Goal: Check status: Check status

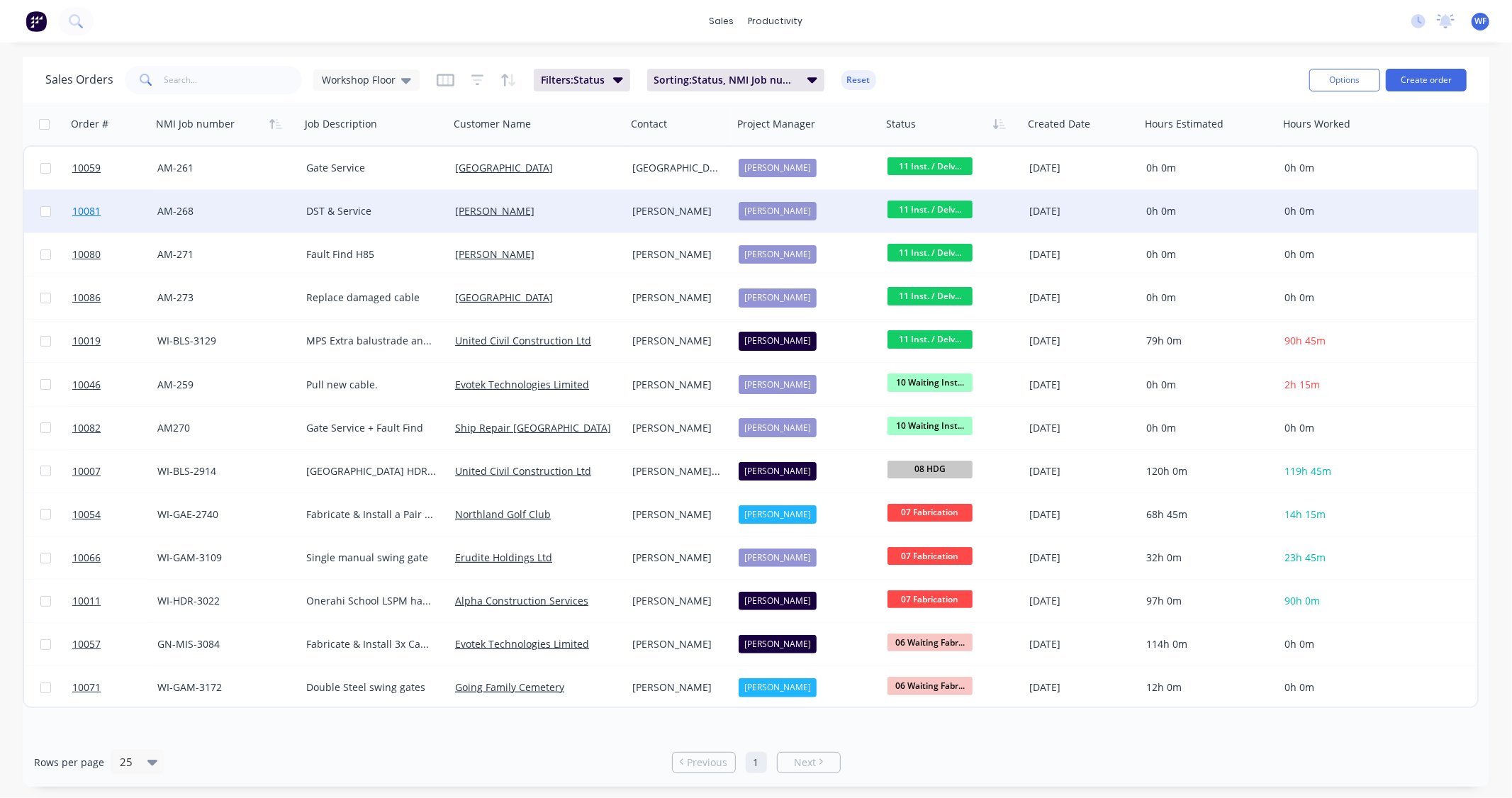
click at [89, 205] on span "10081" at bounding box center [86, 211] width 28 height 14
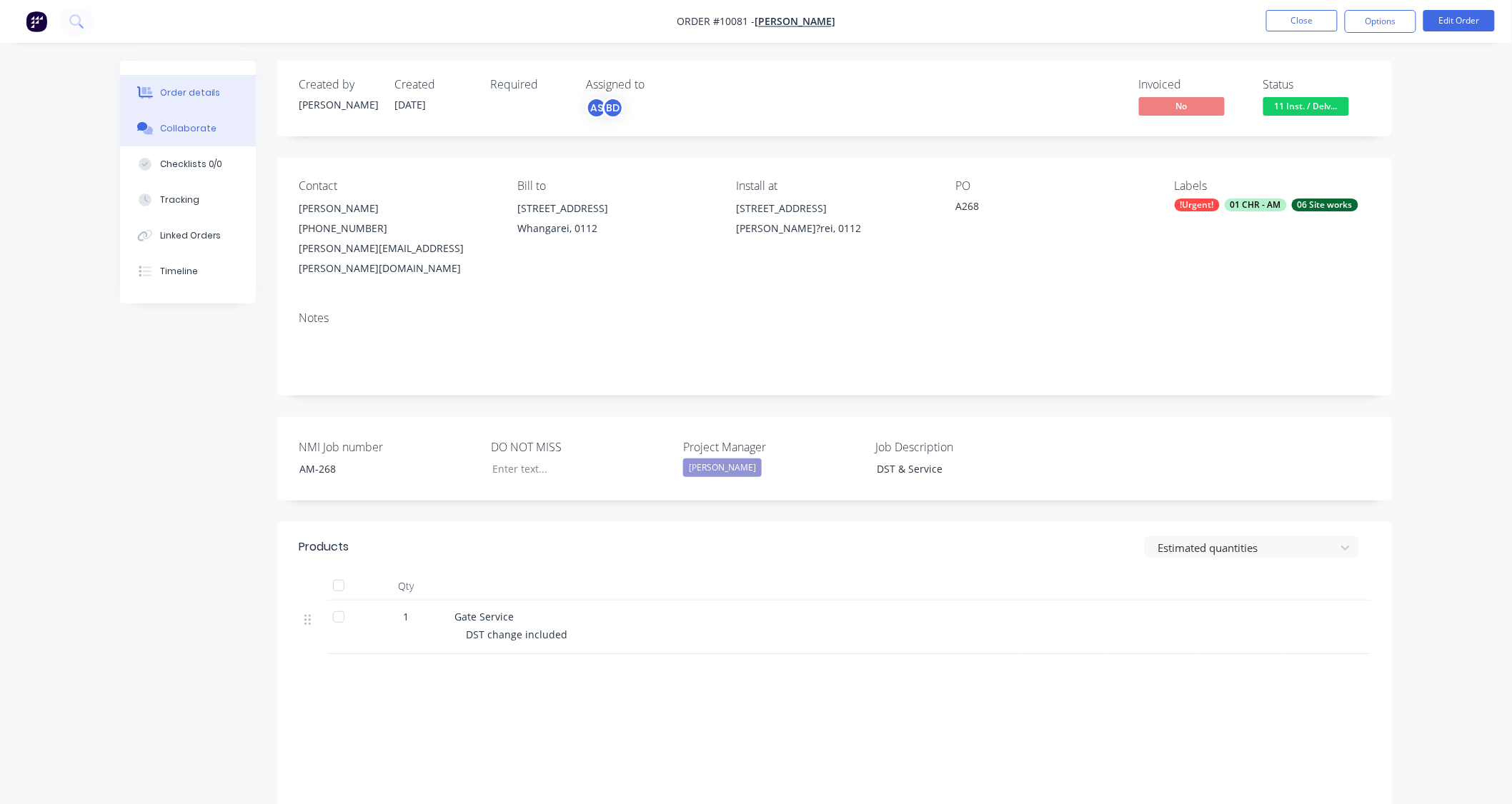
click at [204, 138] on button "Collaborate" at bounding box center [188, 128] width 136 height 36
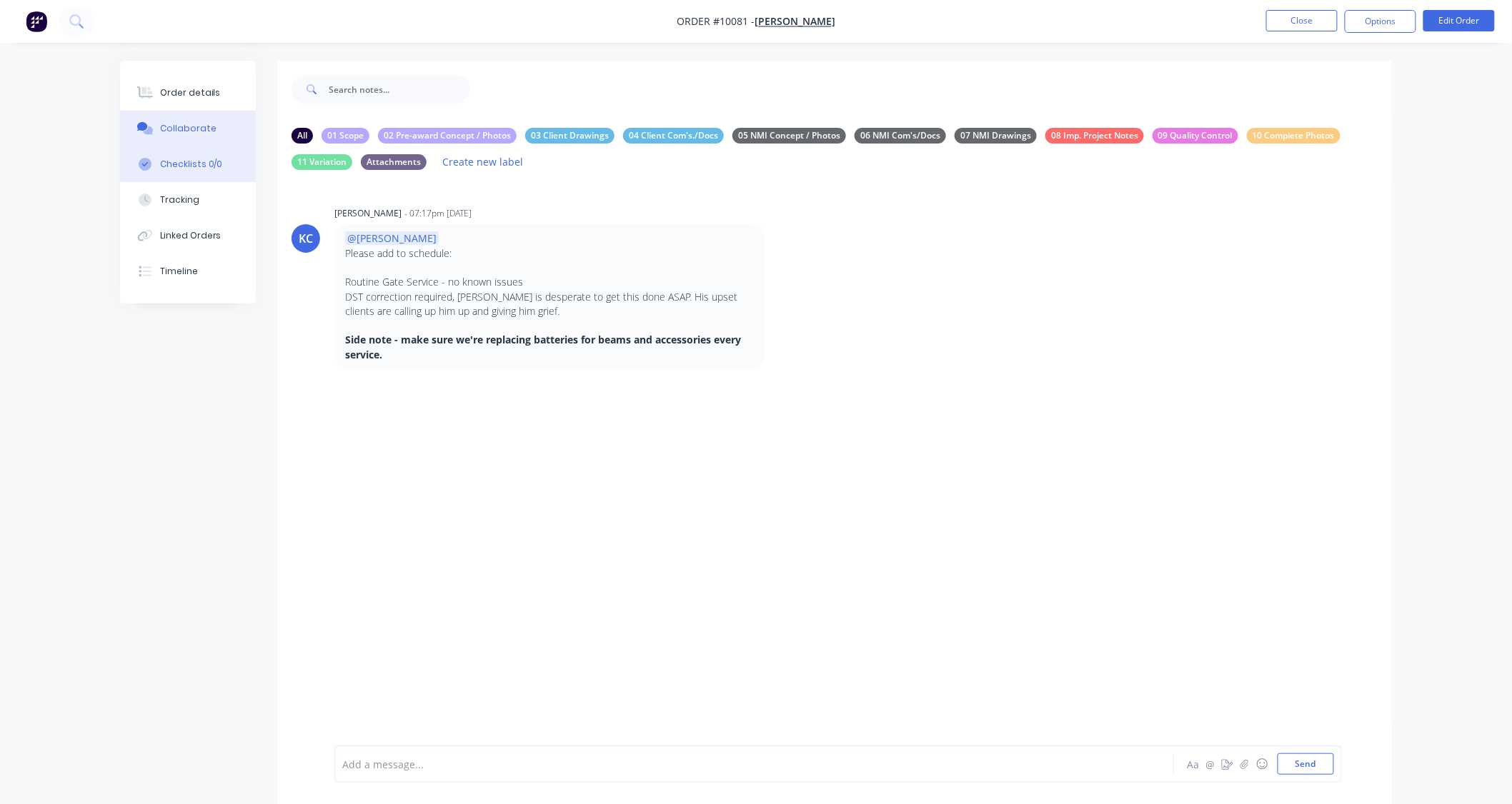
click at [146, 160] on icon at bounding box center [145, 164] width 13 height 13
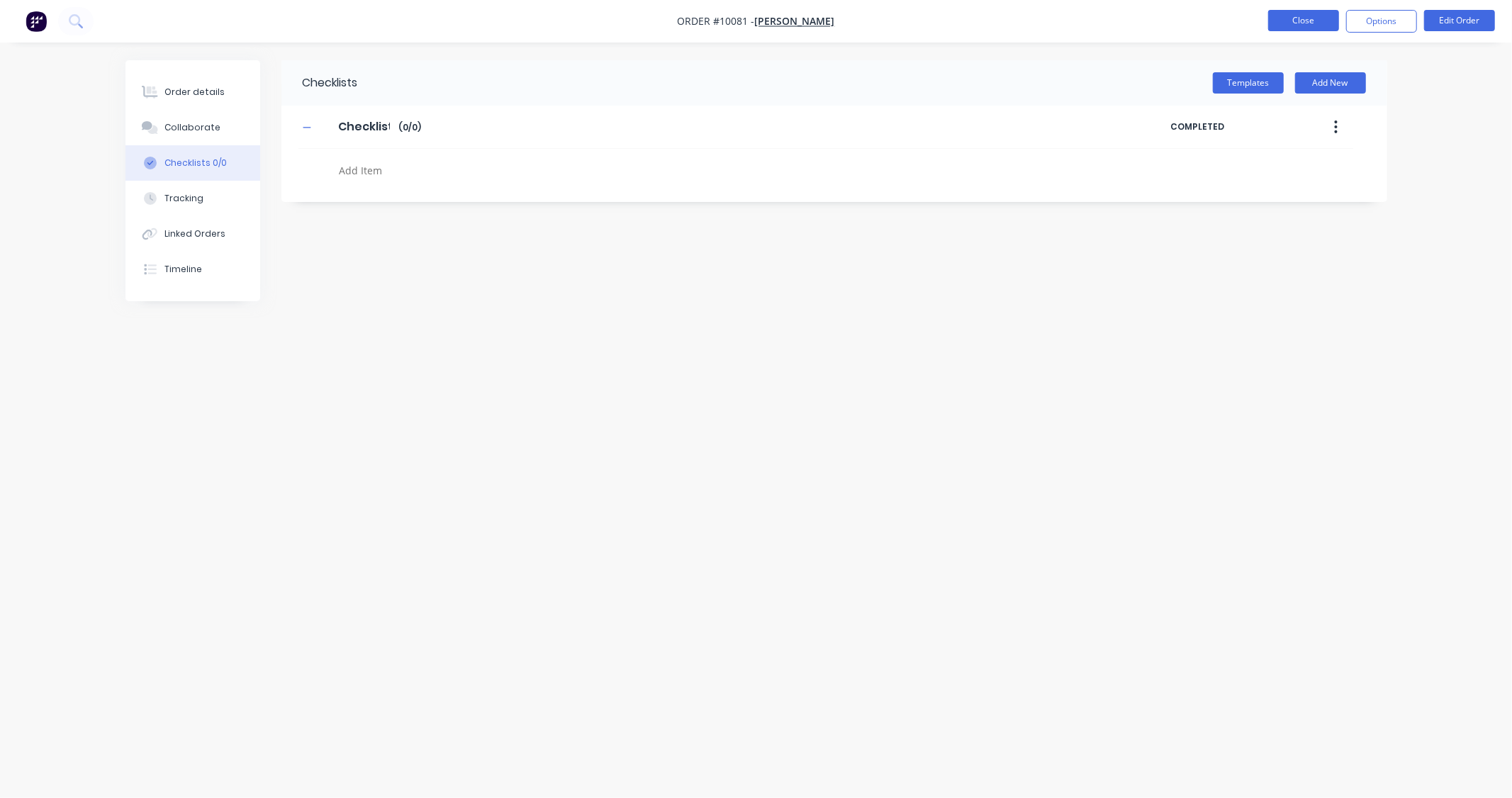
click at [1312, 19] on button "Close" at bounding box center [1304, 20] width 71 height 21
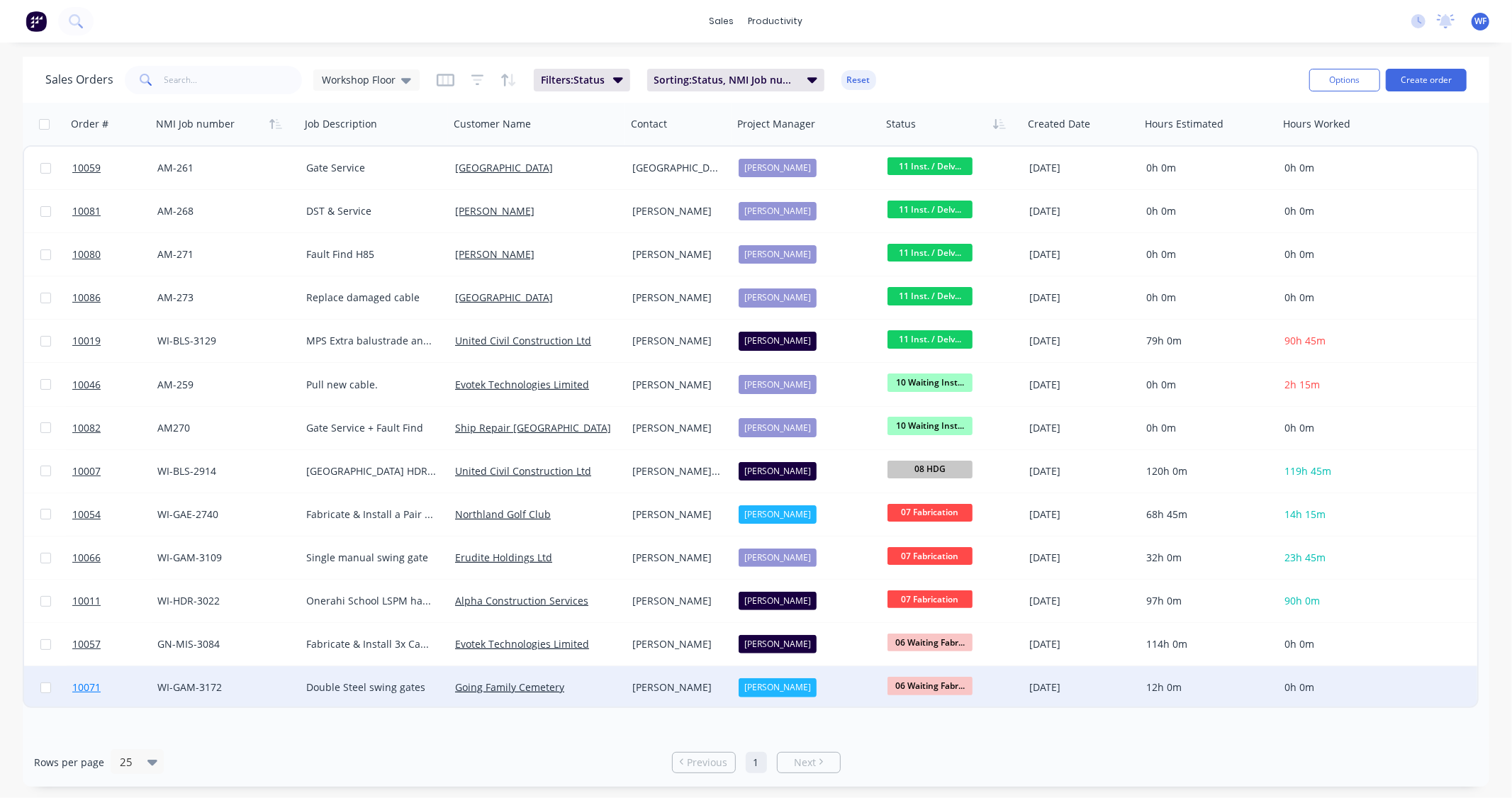
click at [86, 684] on span "10071" at bounding box center [86, 687] width 28 height 14
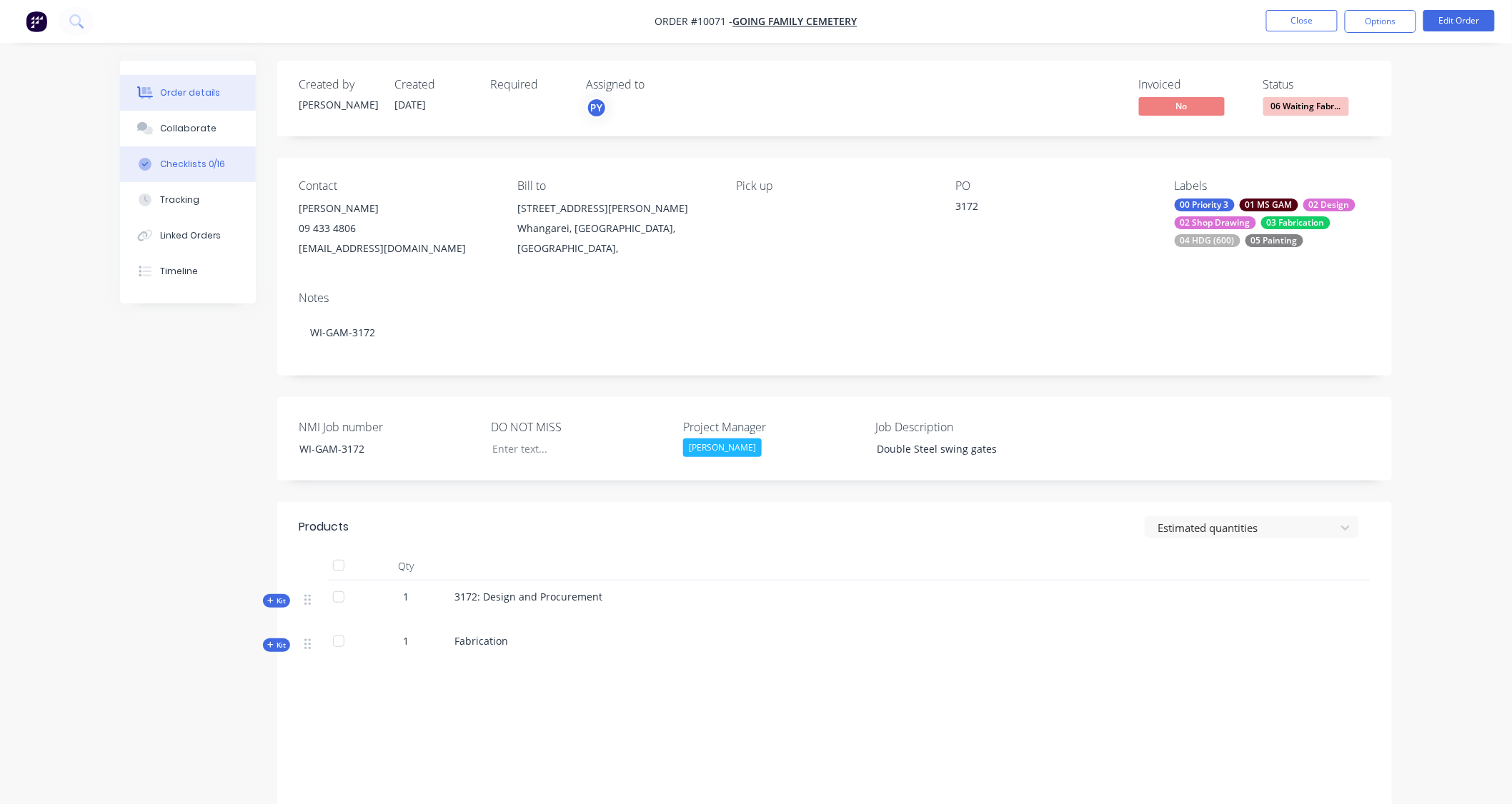
click at [203, 166] on div "Checklists 0/16" at bounding box center [193, 164] width 65 height 13
type textarea "x"
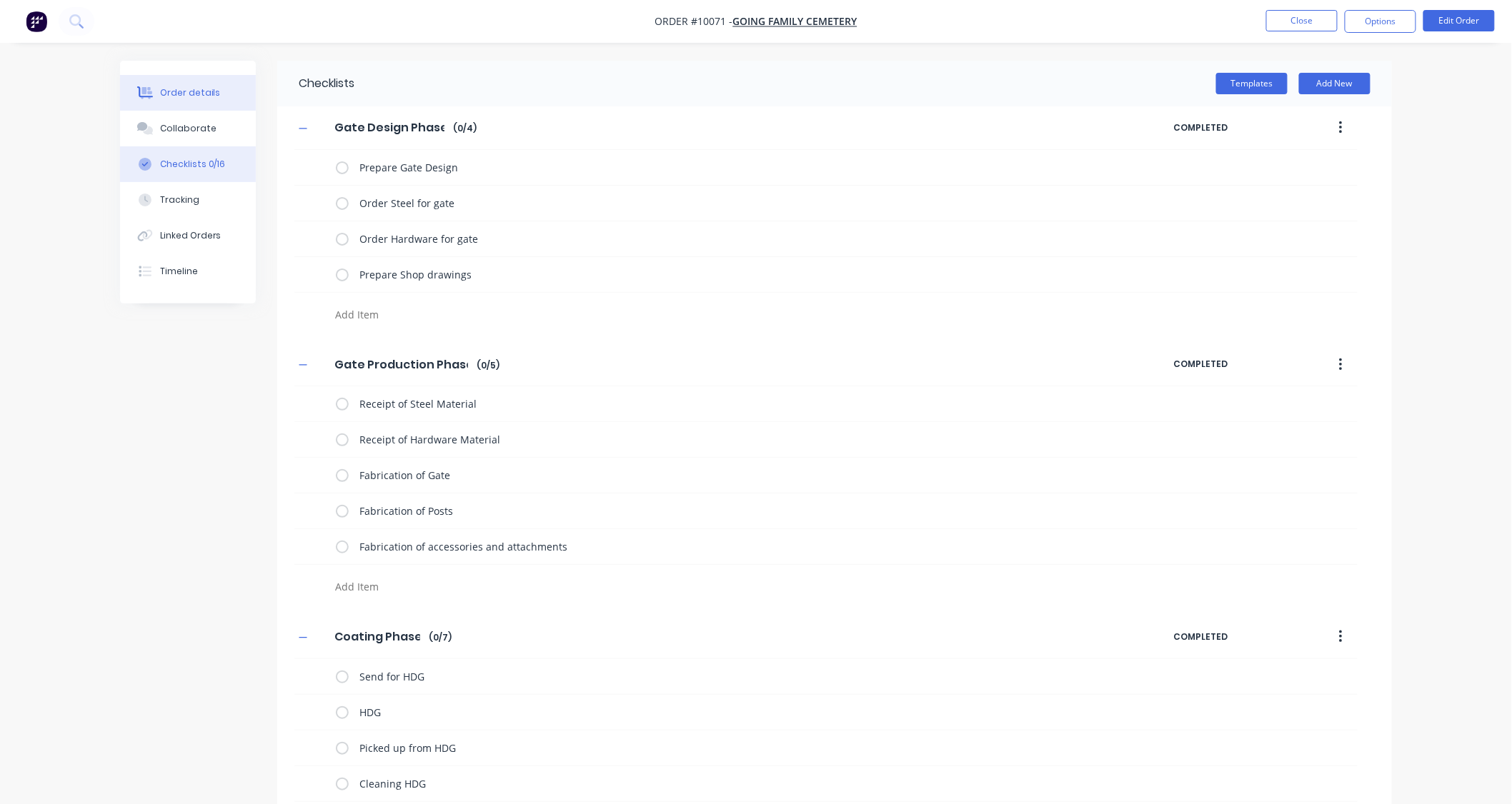
click at [204, 92] on div "Order details" at bounding box center [190, 93] width 60 height 13
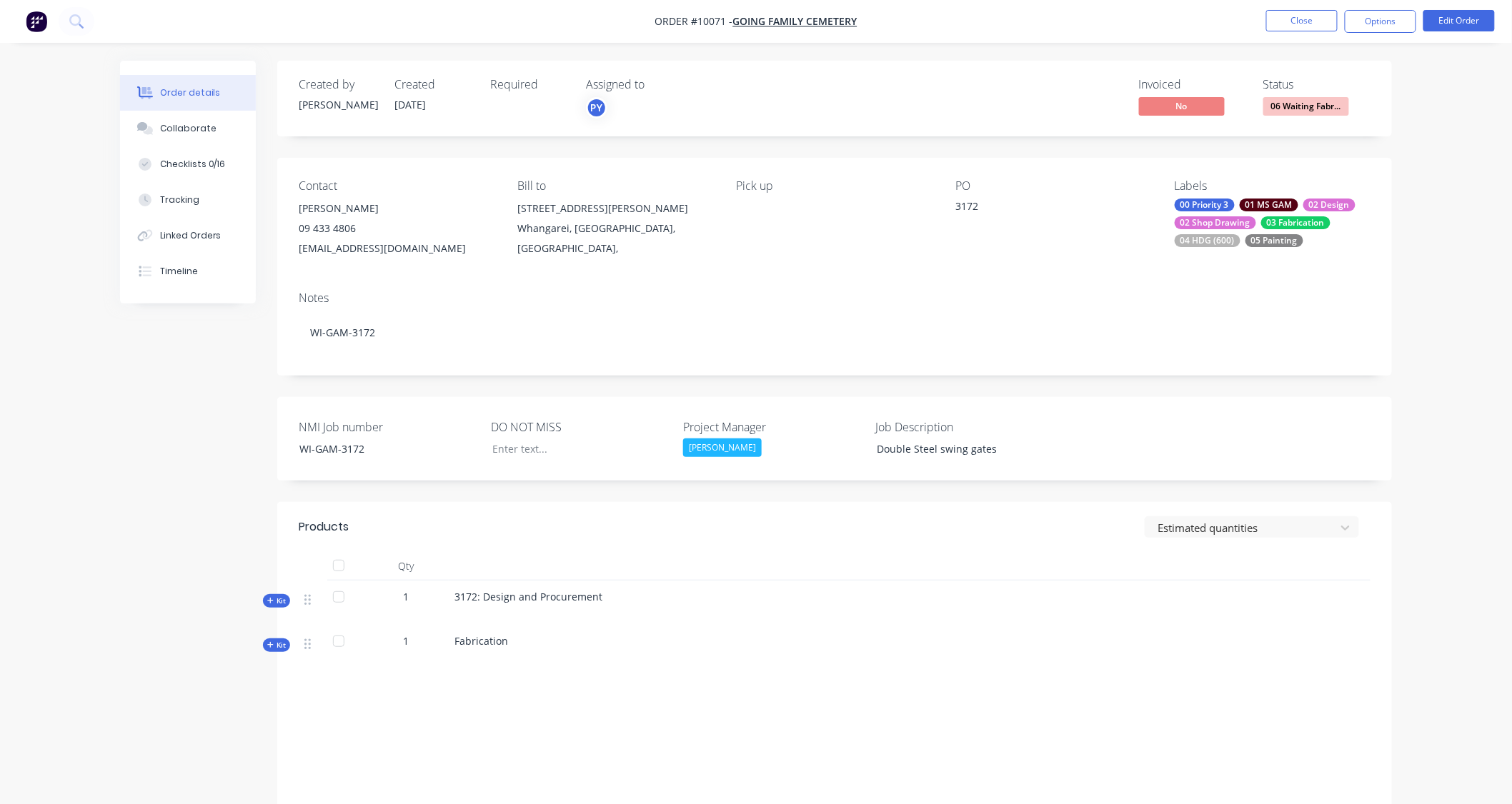
click at [275, 647] on span "Kit" at bounding box center [276, 645] width 19 height 11
click at [207, 127] on div "Collaborate" at bounding box center [188, 128] width 56 height 13
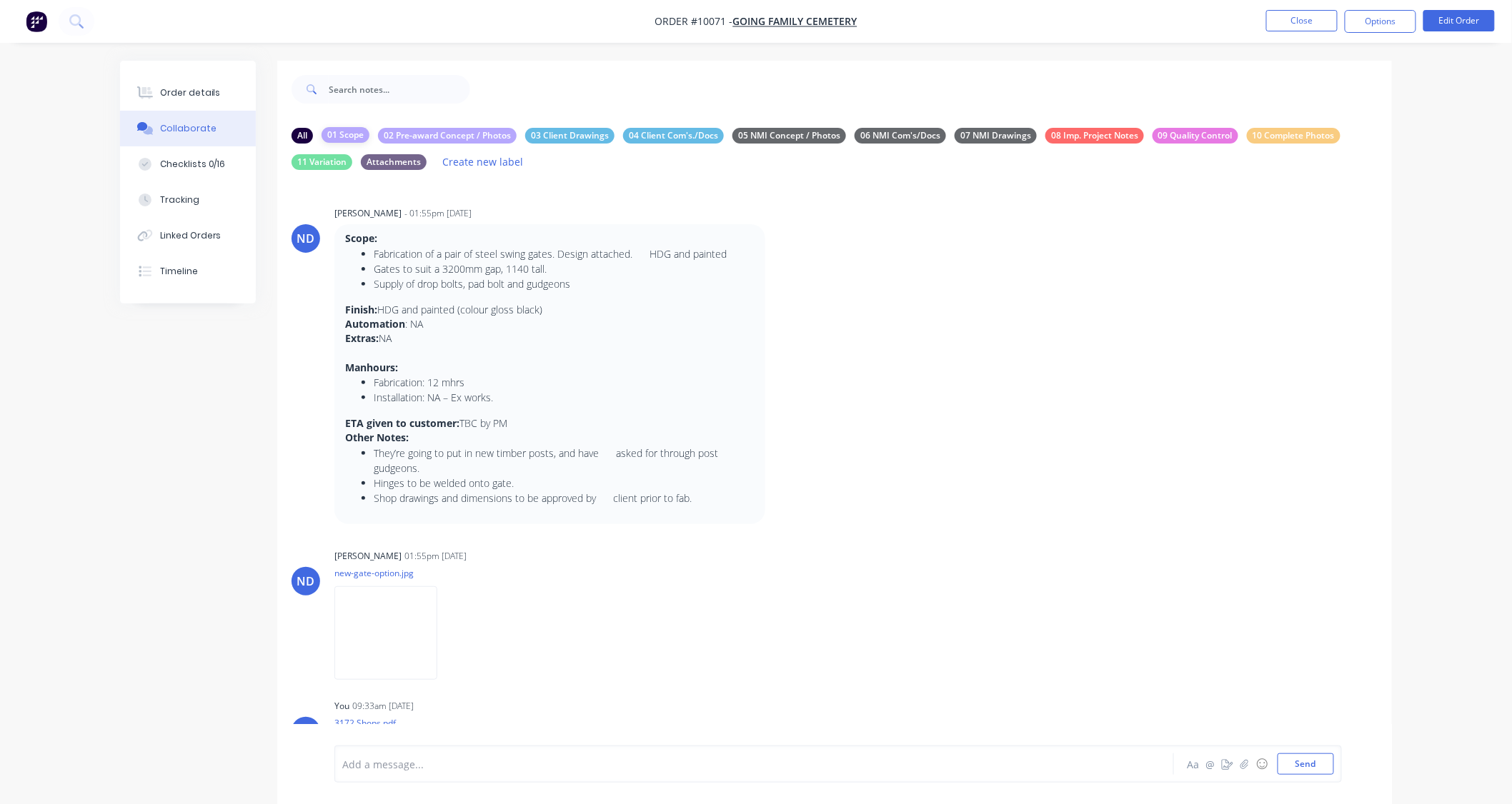
click at [338, 130] on div "01 Scope" at bounding box center [345, 135] width 48 height 16
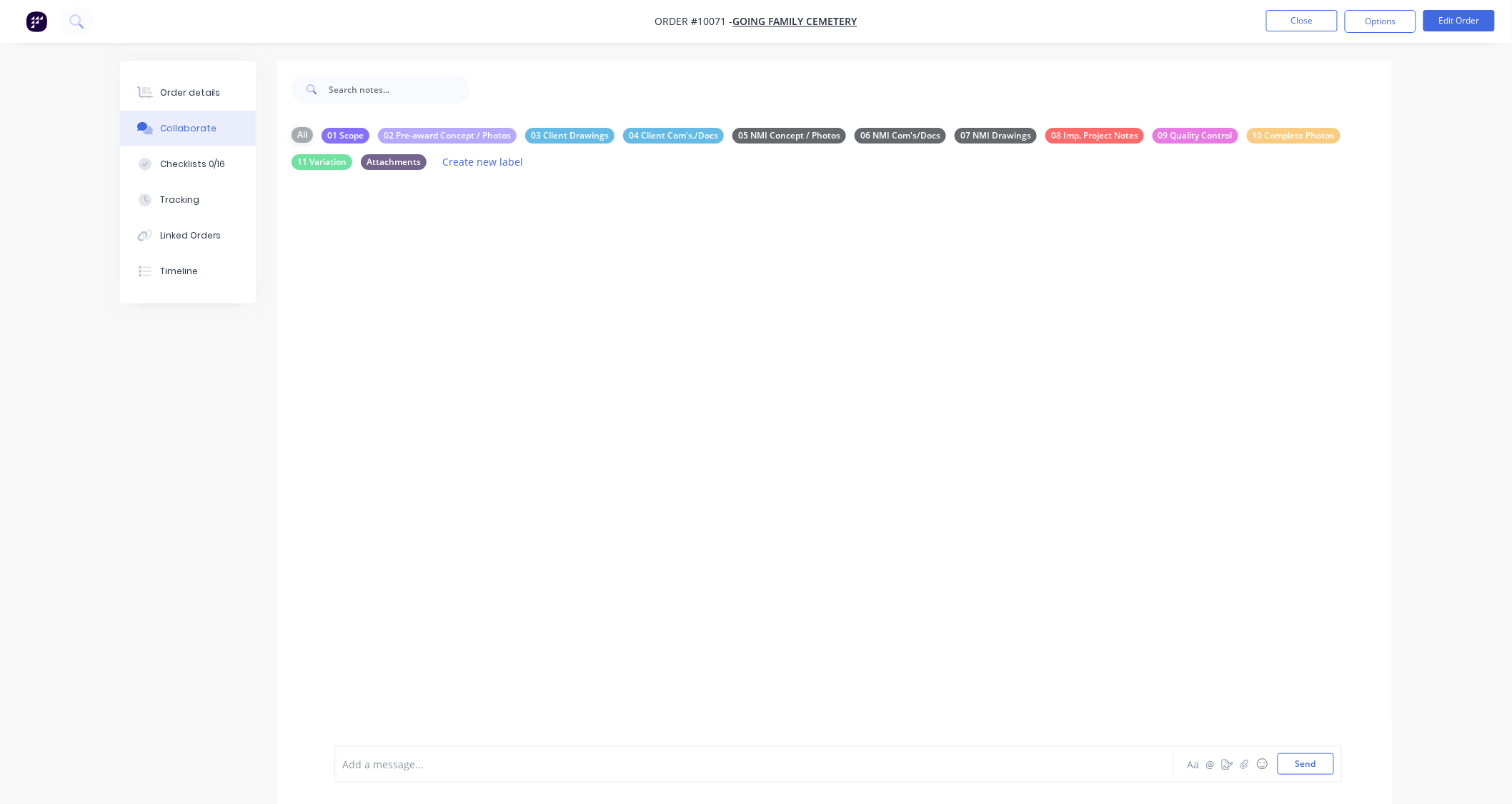
click at [308, 136] on div "All" at bounding box center [302, 135] width 21 height 16
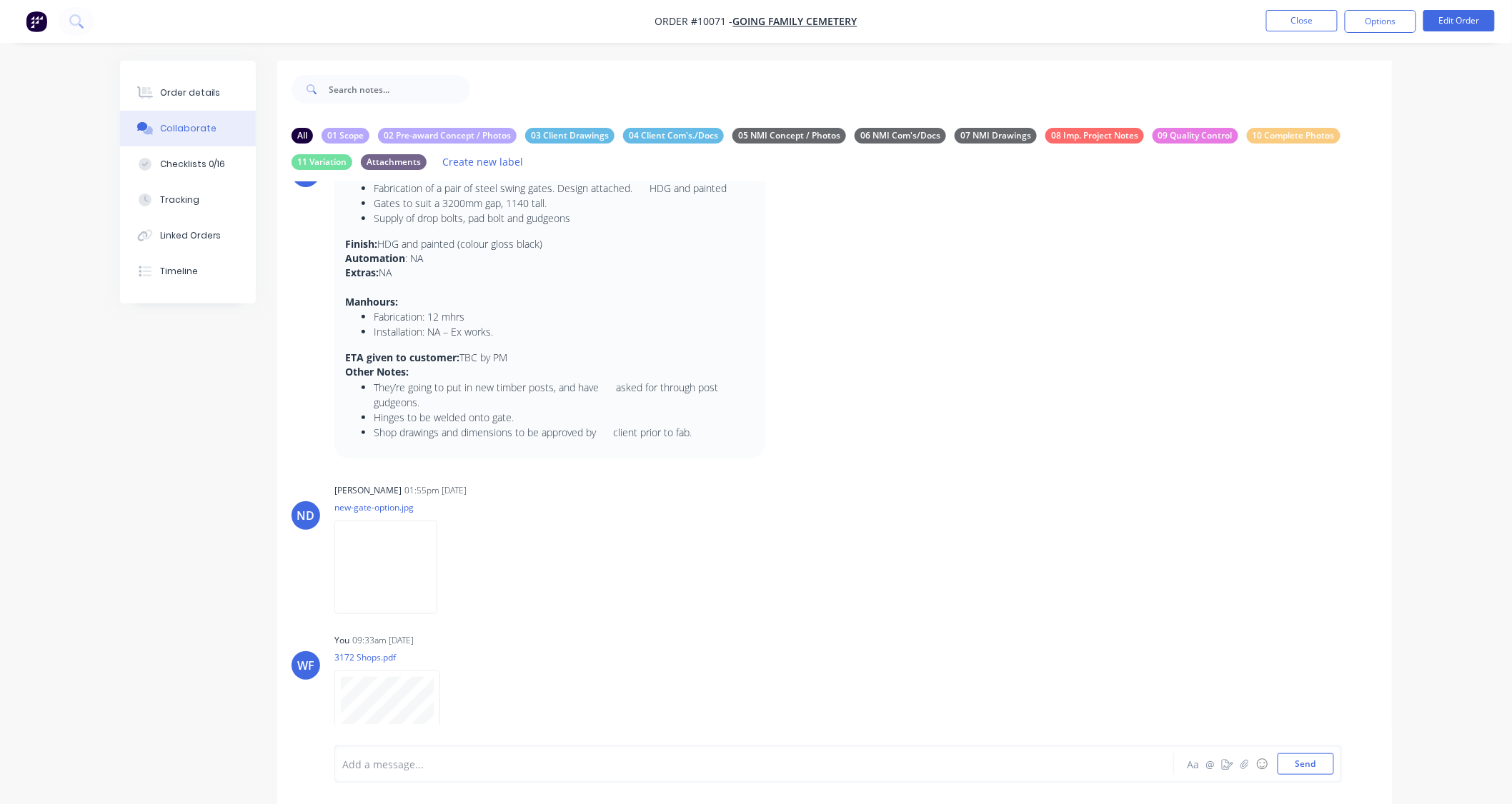
scroll to position [46, 0]
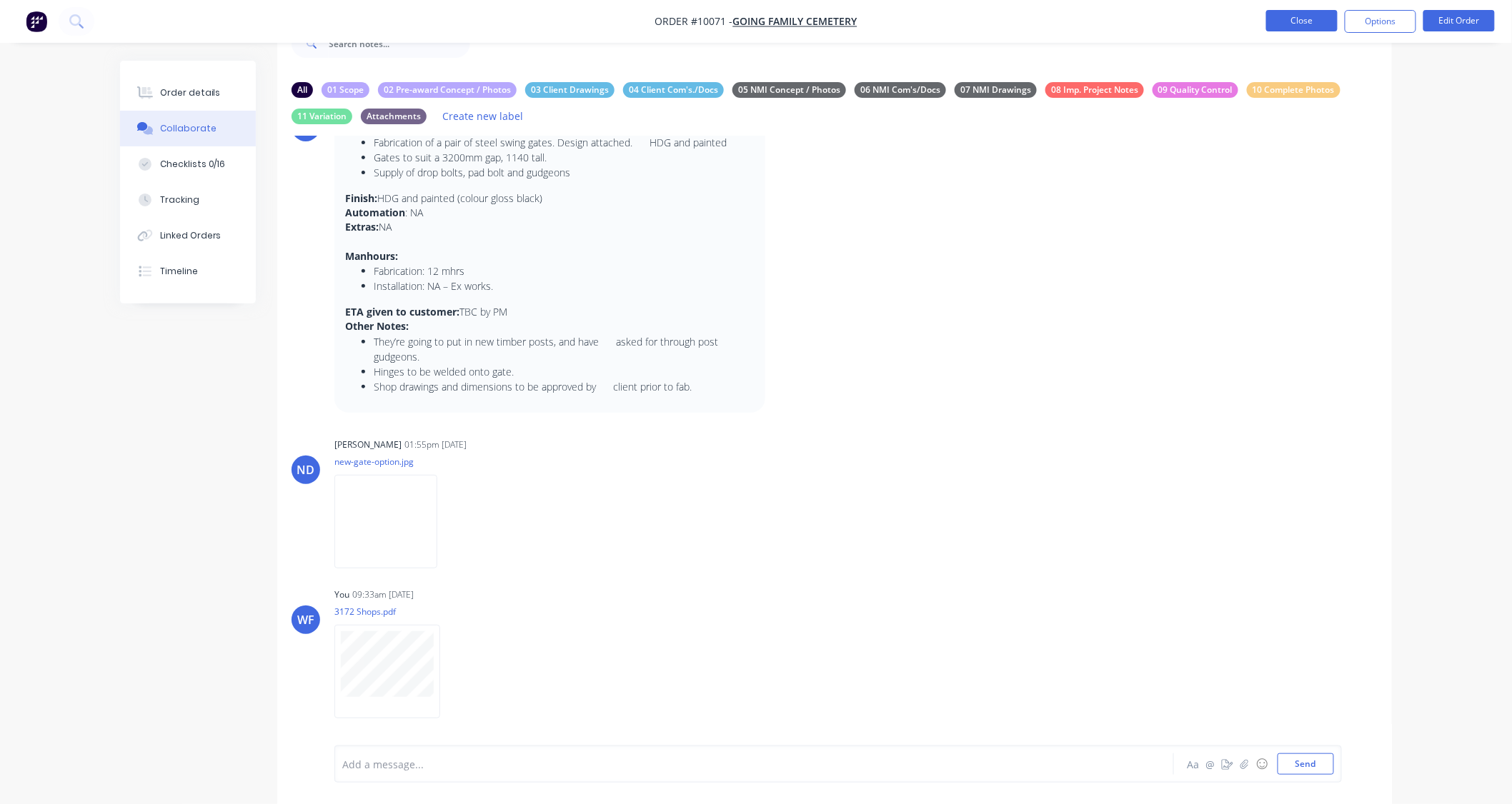
click at [1286, 19] on button "Close" at bounding box center [1301, 20] width 71 height 21
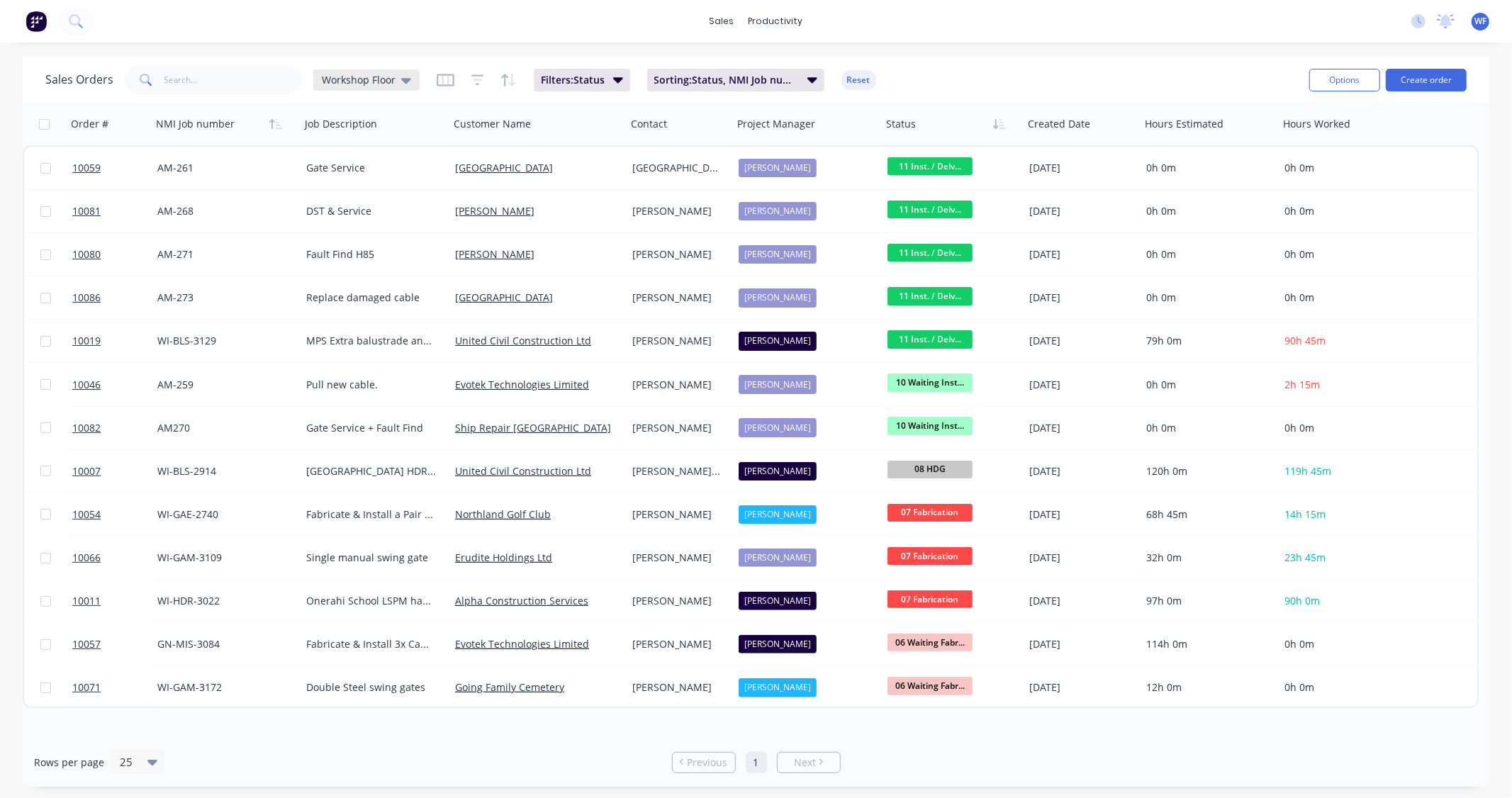
click at [405, 84] on icon at bounding box center [406, 79] width 10 height 15
click at [394, 199] on button "None" at bounding box center [398, 200] width 161 height 16
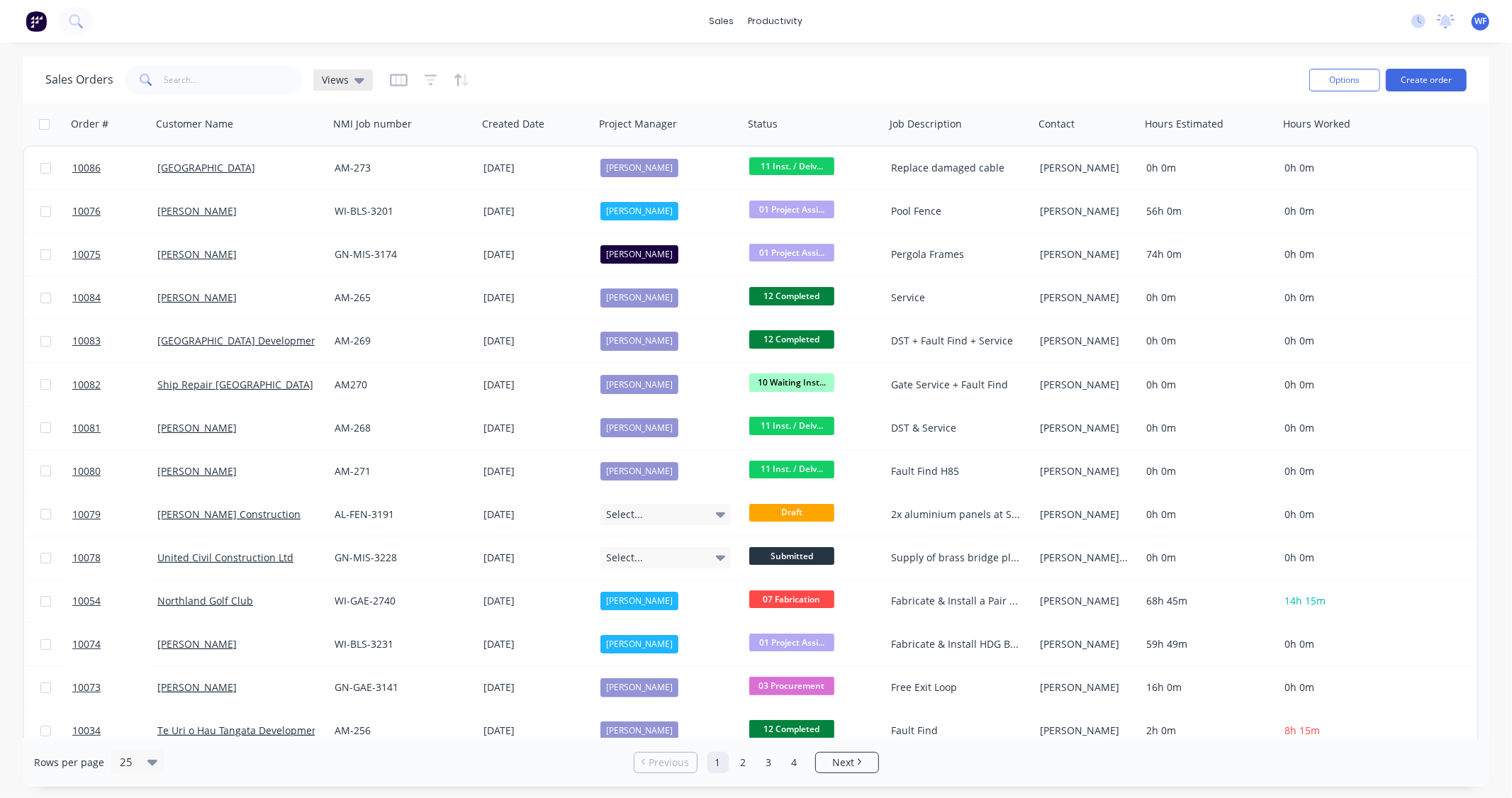
click at [370, 75] on div "Views" at bounding box center [342, 80] width 59 height 21
click at [379, 228] on button "Workshop Floor (Default)" at bounding box center [398, 229] width 161 height 16
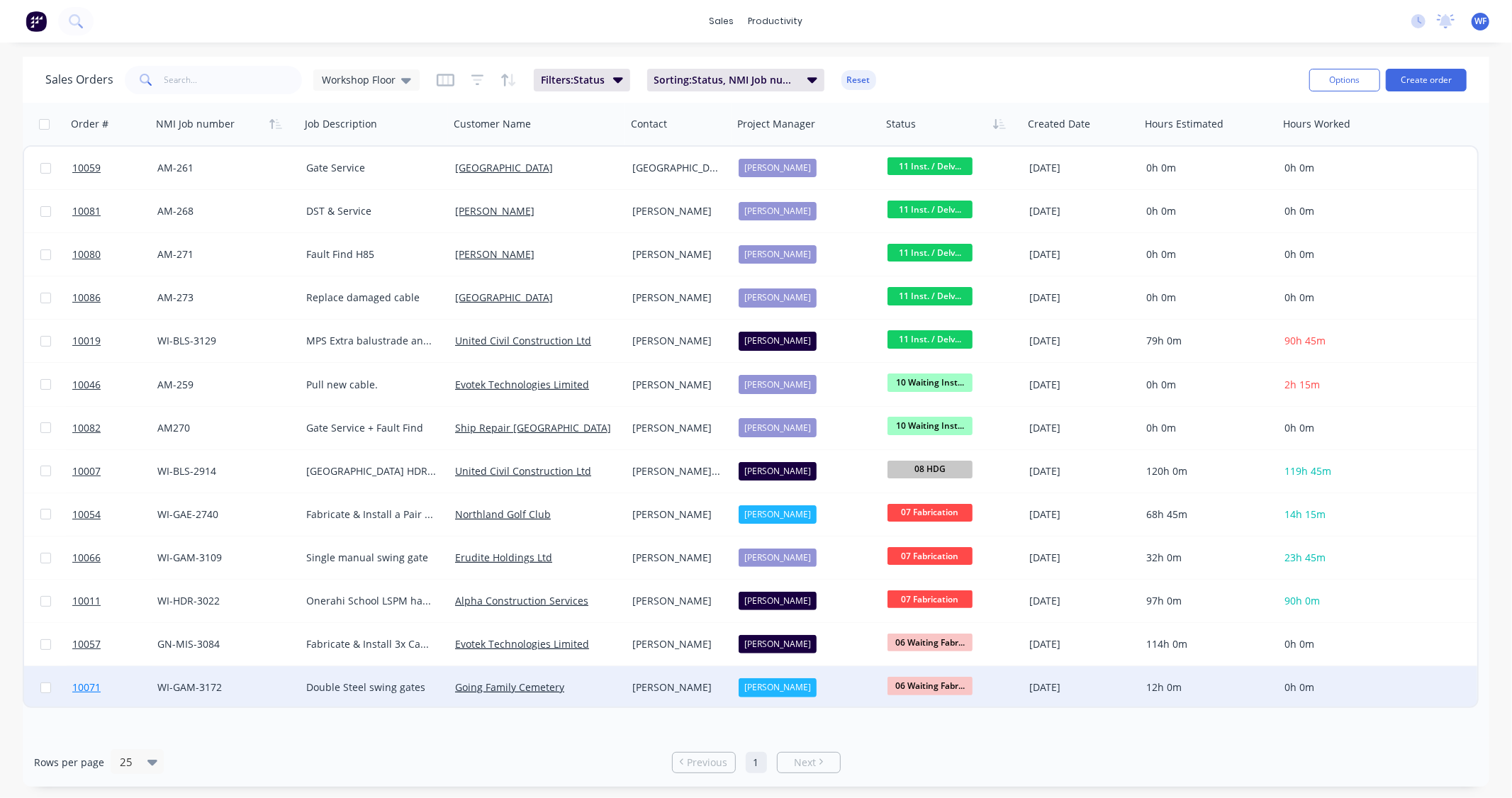
click at [86, 686] on span "10071" at bounding box center [86, 687] width 28 height 14
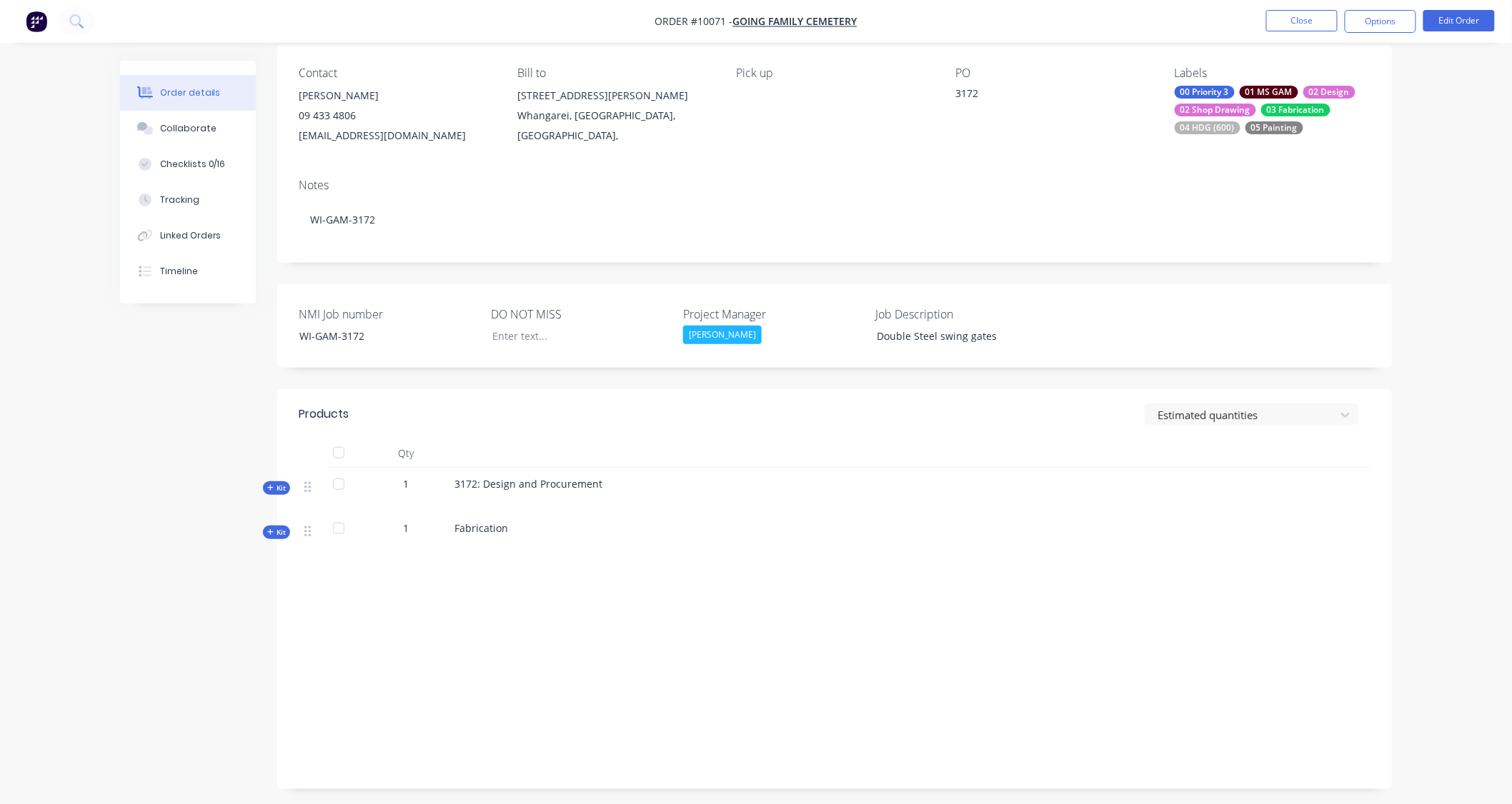
scroll to position [119, 0]
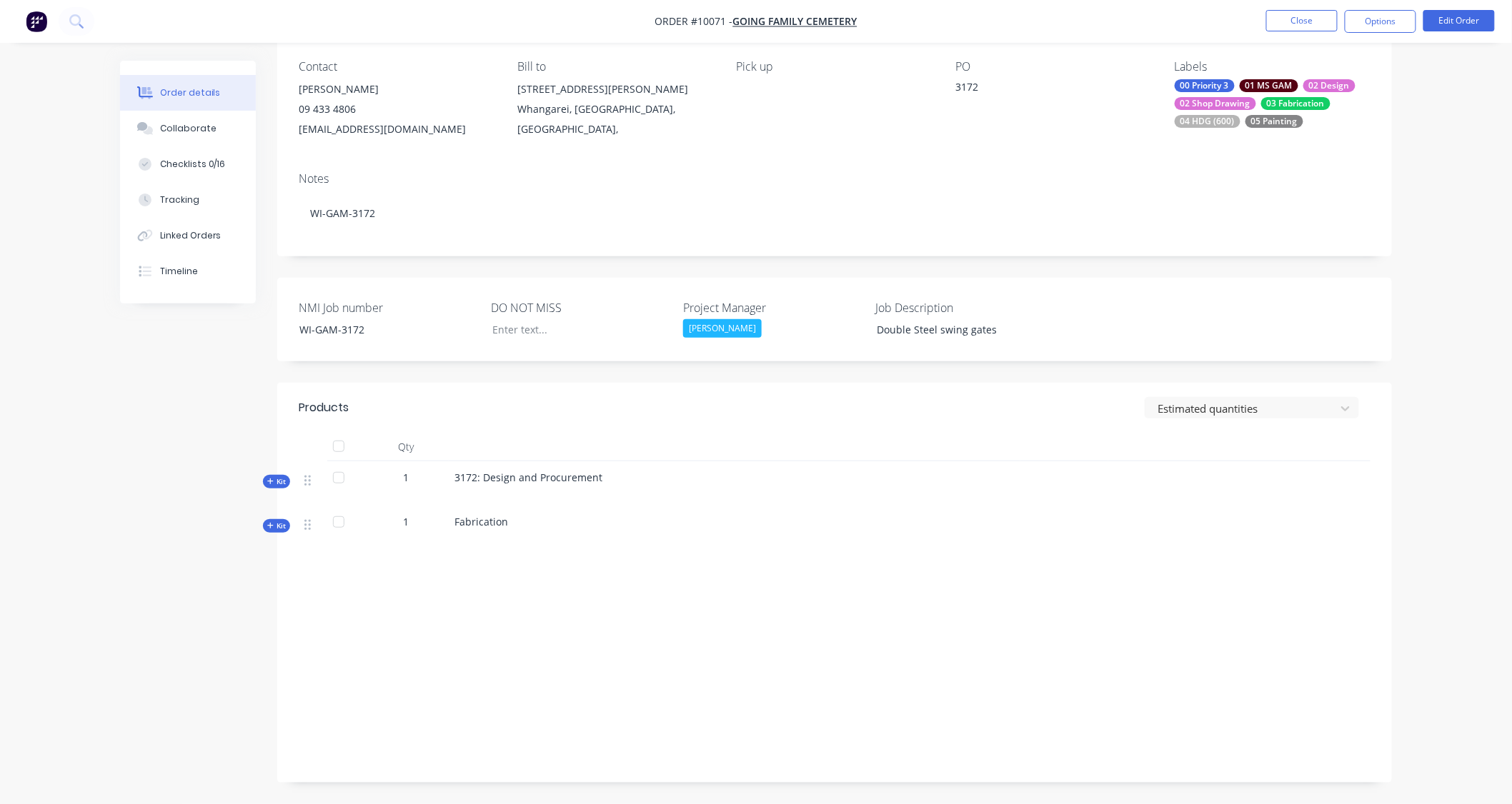
click at [280, 481] on span "Kit" at bounding box center [276, 481] width 19 height 11
click at [275, 638] on span "Kit" at bounding box center [276, 637] width 19 height 11
